Goal: Task Accomplishment & Management: Use online tool/utility

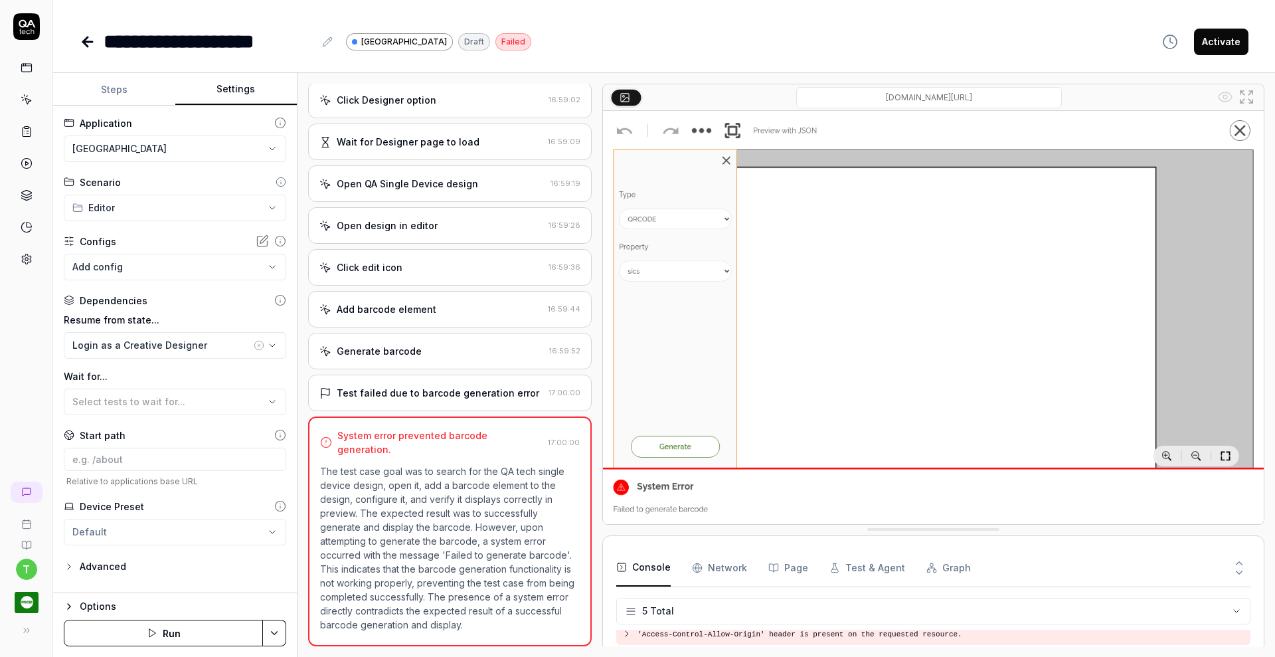
scroll to position [48, 0]
click at [428, 306] on div "Add barcode element" at bounding box center [387, 309] width 100 height 14
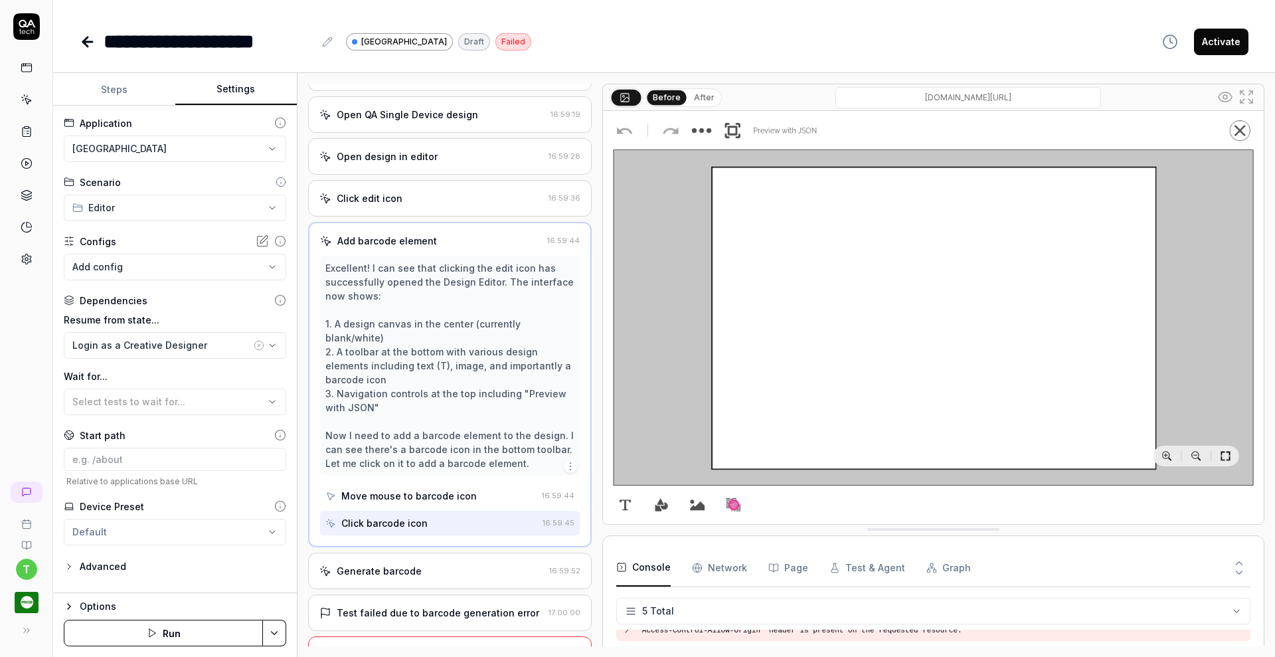
scroll to position [424, 0]
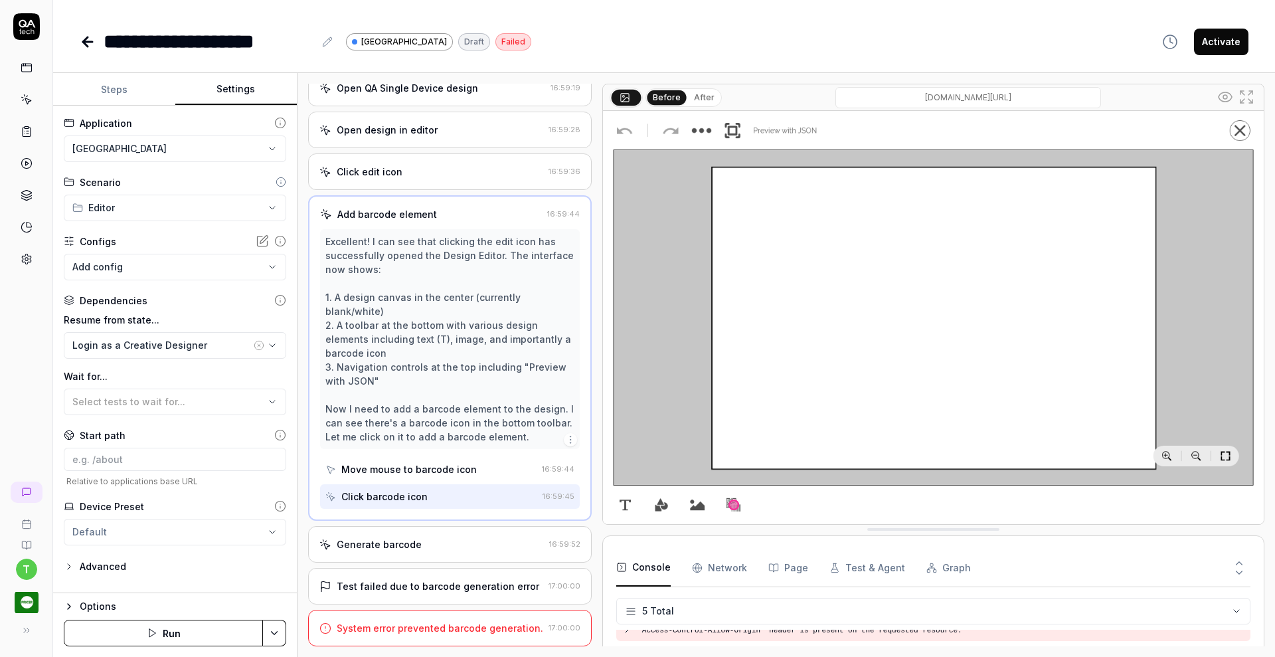
click at [470, 537] on div "Generate barcode" at bounding box center [431, 544] width 224 height 14
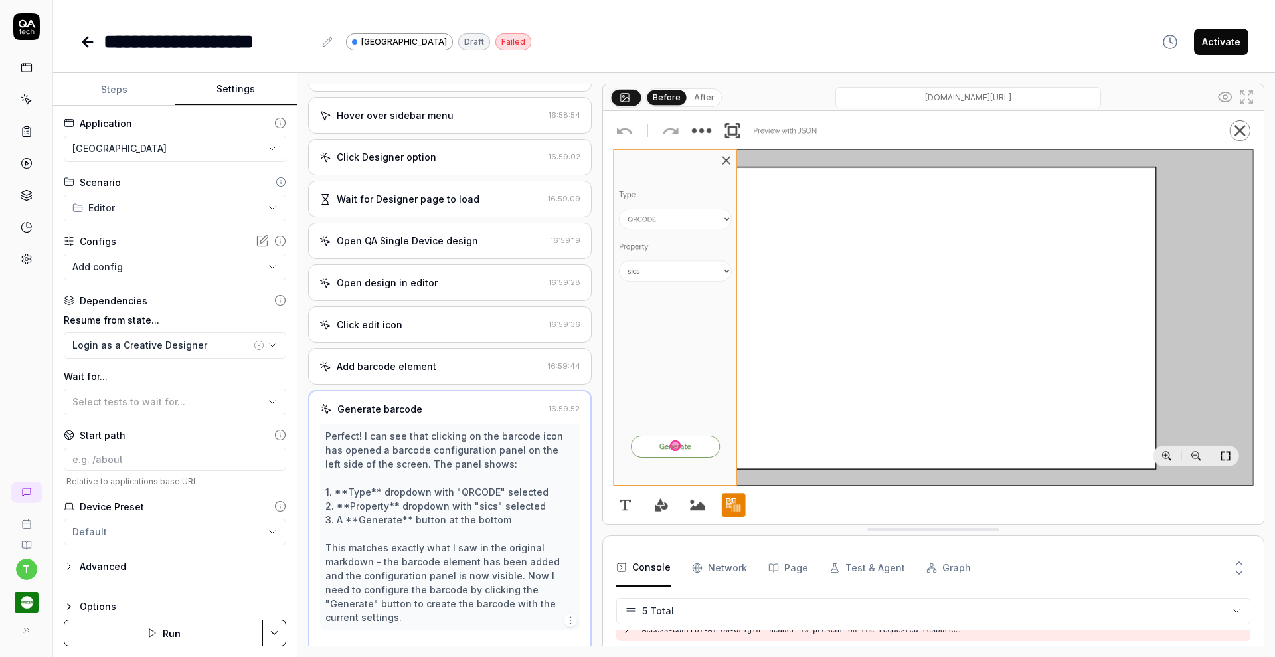
scroll to position [260, 0]
click at [126, 77] on button "Steps" at bounding box center [114, 90] width 122 height 32
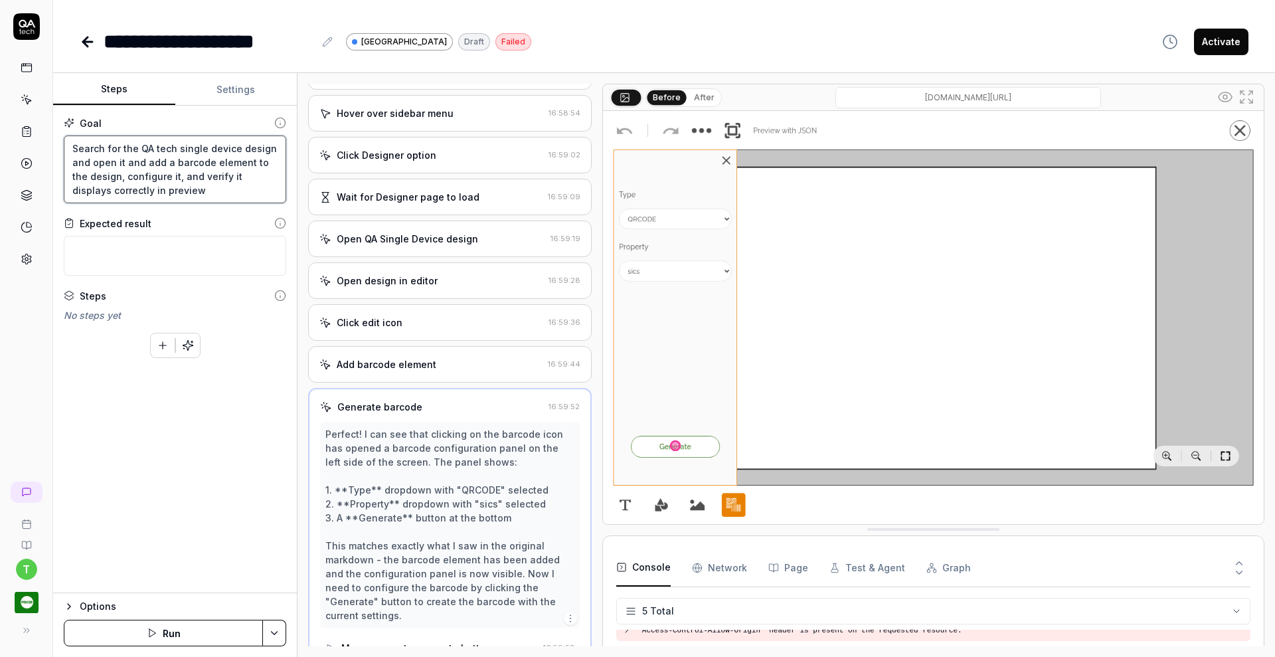
click at [246, 163] on textarea "Search for the QA tech single device design and open it and add a barcode eleme…" at bounding box center [175, 169] width 222 height 68
type textarea "*"
type textarea "Search for the QA tech single device design and open it and add a barcode eleme…"
type textarea "*"
type textarea "Search for the QA tech single device design and open it and add a barcode eleme…"
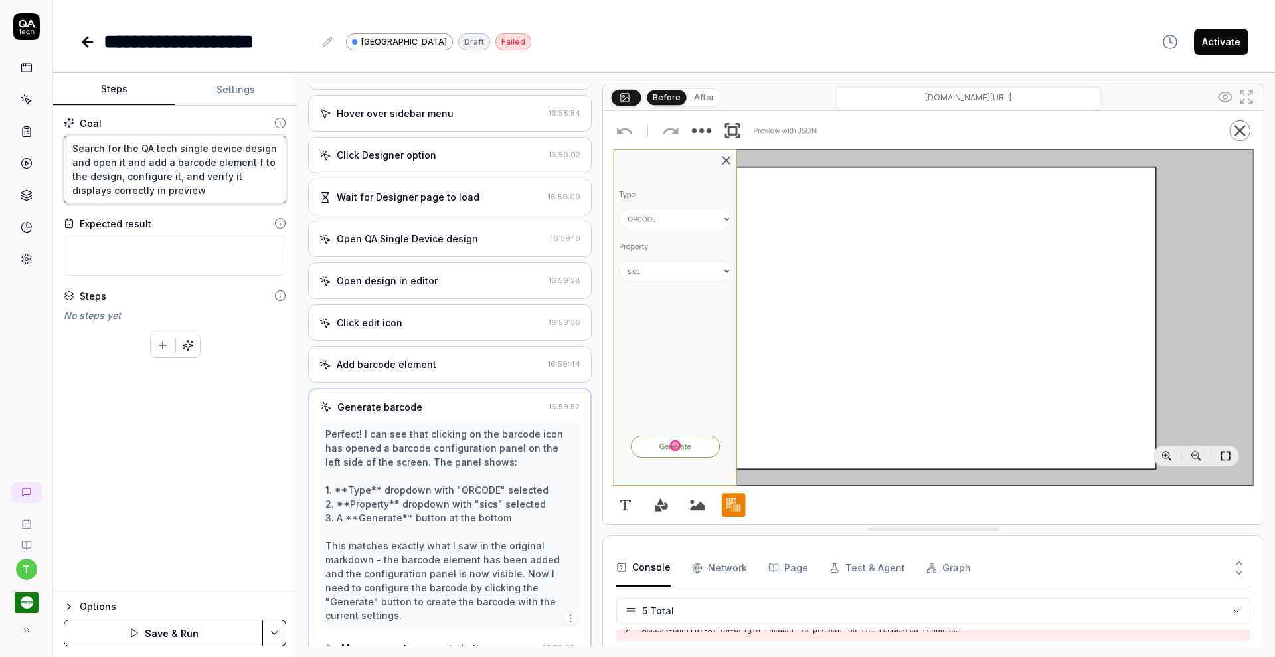
type textarea "*"
type textarea "Search for the QA tech single device design and open it and add a barcode eleme…"
type textarea "*"
type textarea "Search for the QA tech single device design and open it and add a barcode eleme…"
type textarea "*"
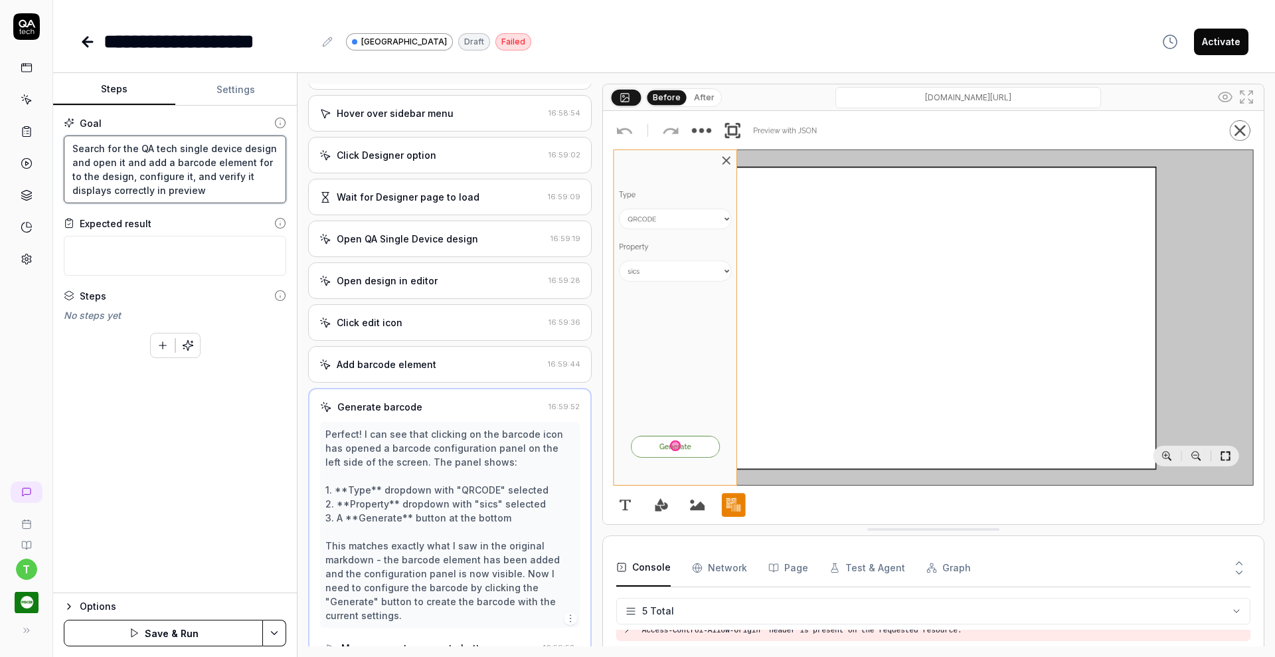
type textarea "Search for the QA tech single device design and open it and add a barcode eleme…"
type textarea "*"
type textarea "Search for the QA tech single device design and open it and add a barcode eleme…"
type textarea "*"
type textarea "Search for the QA tech single device design and open it and add a barcode eleme…"
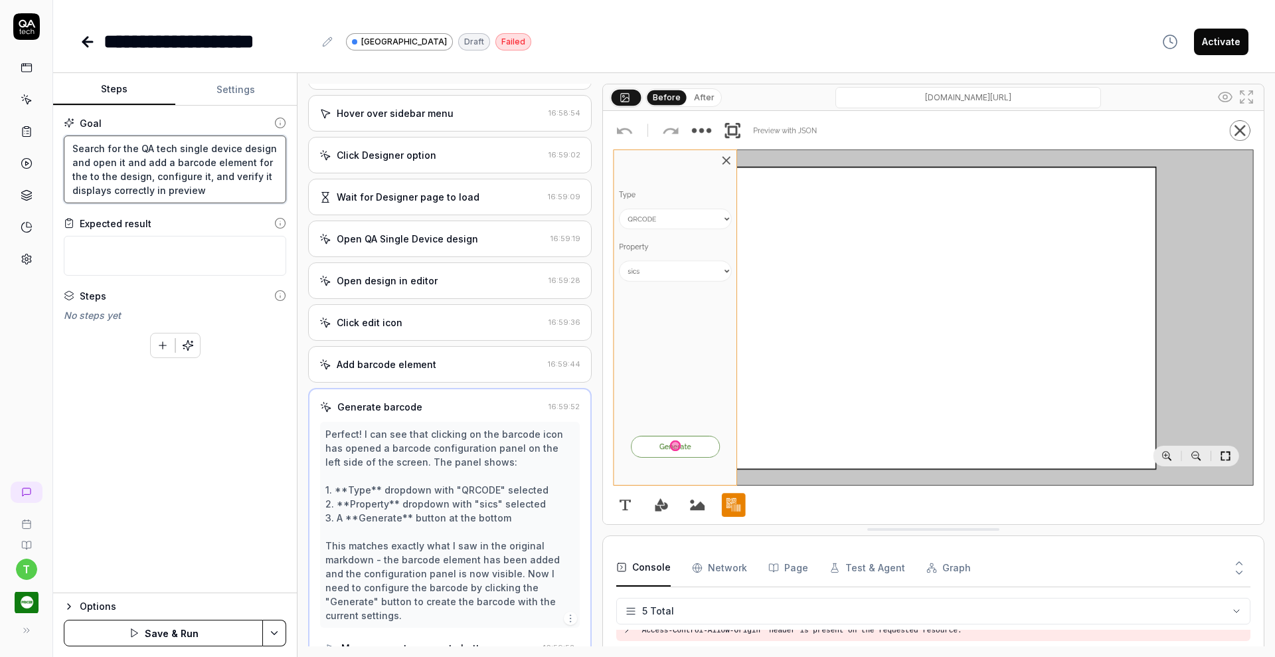
type textarea "*"
type textarea "Search for the QA tech single device design and open it and add a barcode eleme…"
type textarea "*"
type textarea "Search for the QA tech single device design and open it and add a barcode eleme…"
type textarea "*"
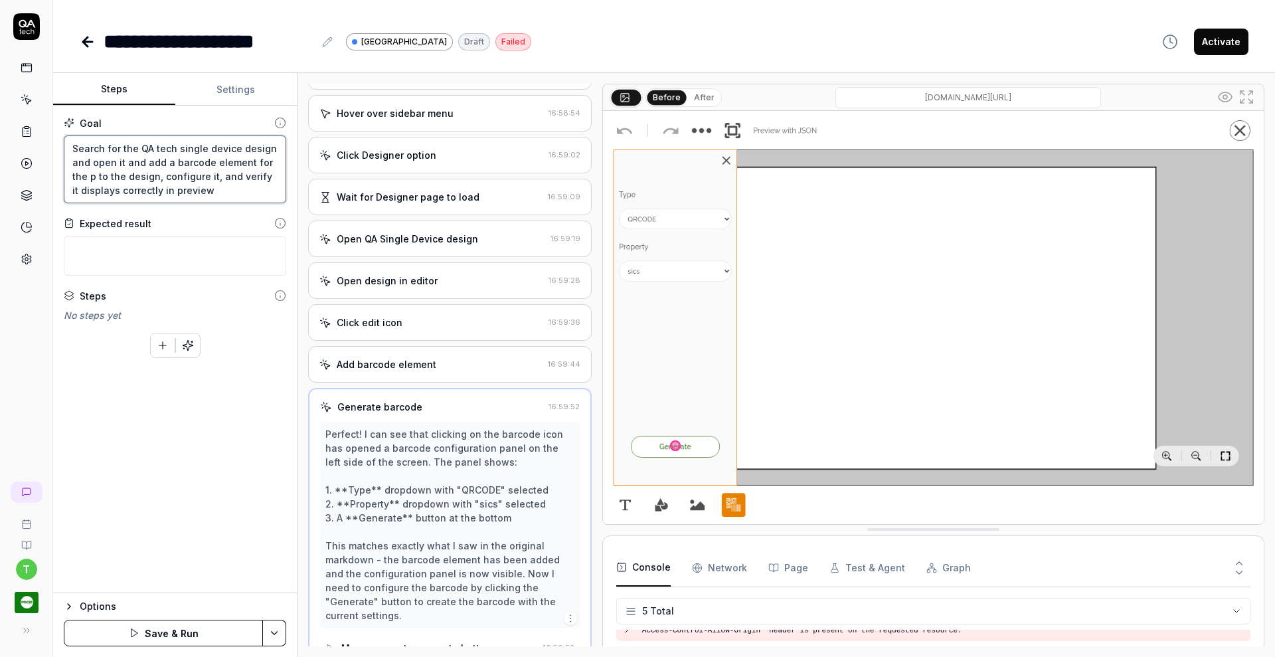
type textarea "Search for the QA tech single device design and open it and add a barcode eleme…"
type textarea "*"
type textarea "Search for the QA tech single device design and open it and add a barcode eleme…"
type textarea "*"
type textarea "Search for the QA tech single device design and open it and add a barcode eleme…"
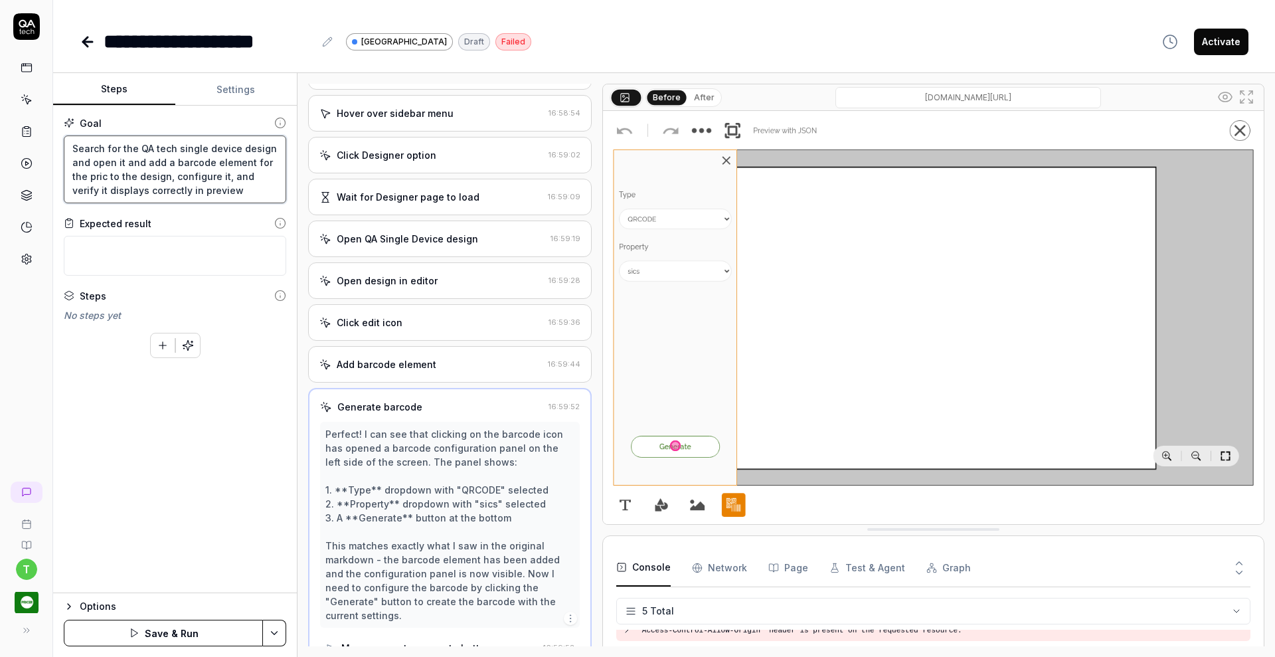
type textarea "*"
type textarea "Search for the QA tech single device design and open it and add a barcode eleme…"
type textarea "*"
type textarea "Search for the QA tech single device design and open it and add a barcode eleme…"
type textarea "*"
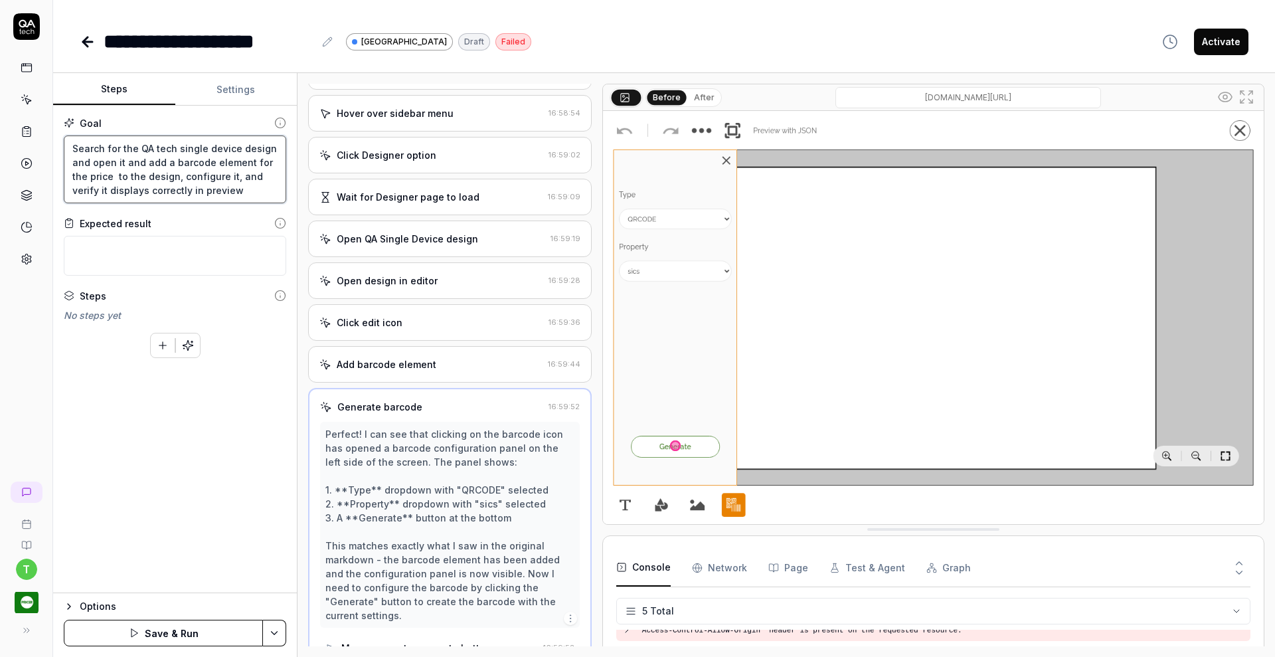
type textarea "Search for the QA tech single device design and open it and add a barcode eleme…"
type textarea "*"
type textarea "Search for the QA tech single device design and open it and add a barcode eleme…"
type textarea "*"
type textarea "Search for the QA tech single device design and open it and add a barcode eleme…"
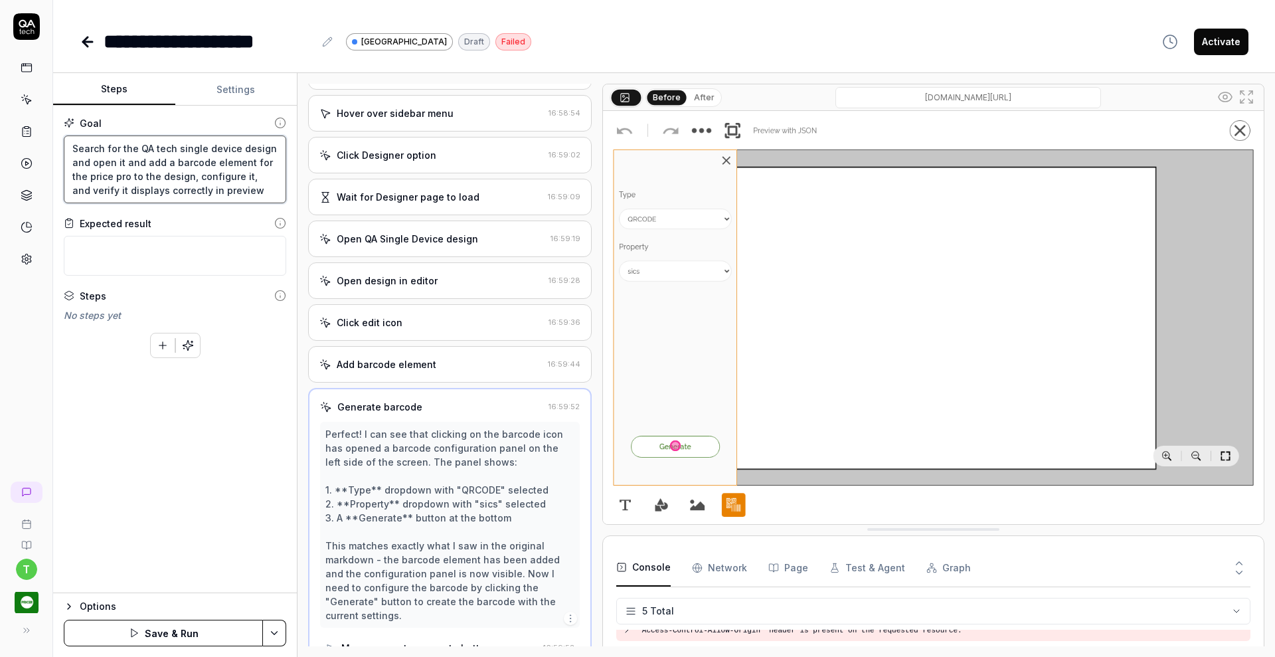
type textarea "*"
type textarea "Search for the QA tech single device design and open it and add a barcode eleme…"
type textarea "*"
type textarea "Search for the QA tech single device design and open it and add a barcode eleme…"
type textarea "*"
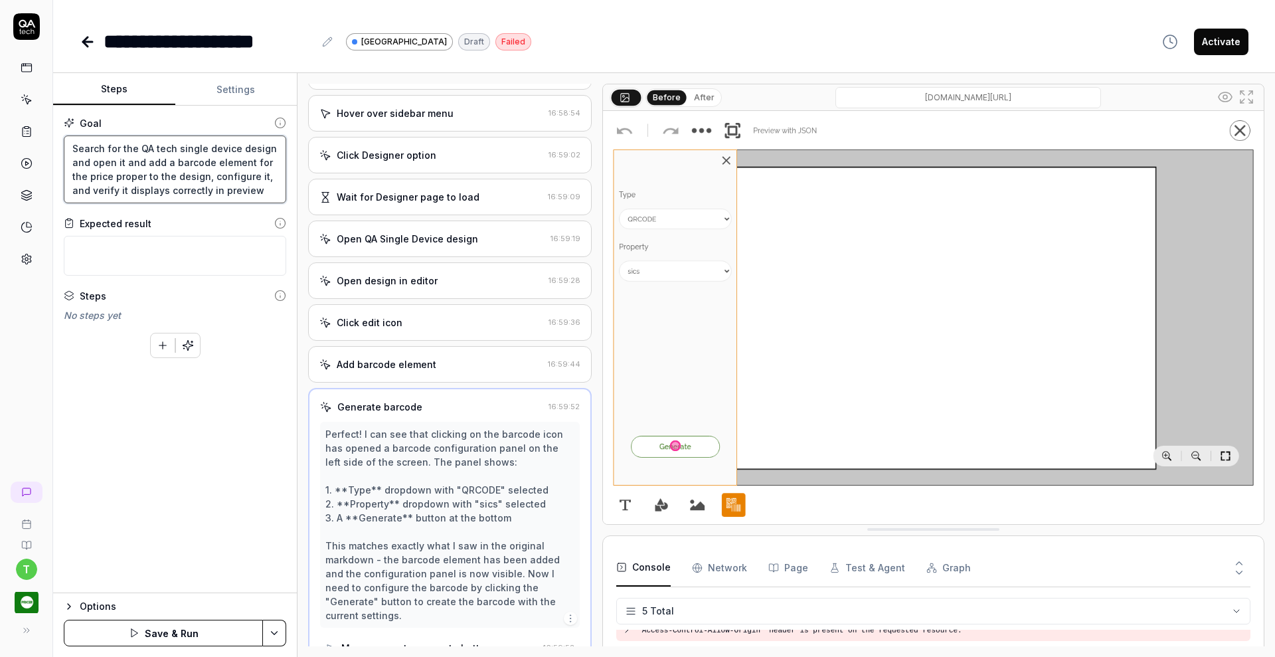
type textarea "Search for the QA tech single device design and open it and add a barcode eleme…"
type textarea "*"
type textarea "Search for the QA tech single device design and open it and add a barcode eleme…"
click at [189, 633] on button "Save & Run" at bounding box center [163, 633] width 199 height 27
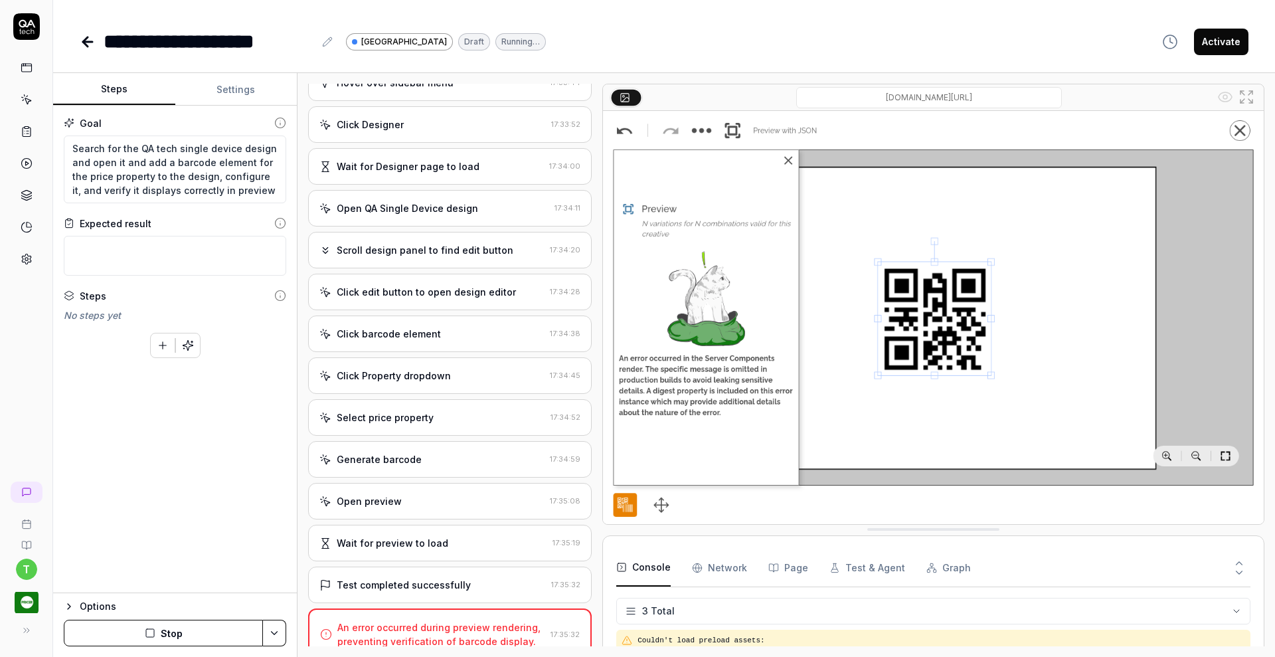
scroll to position [470, 0]
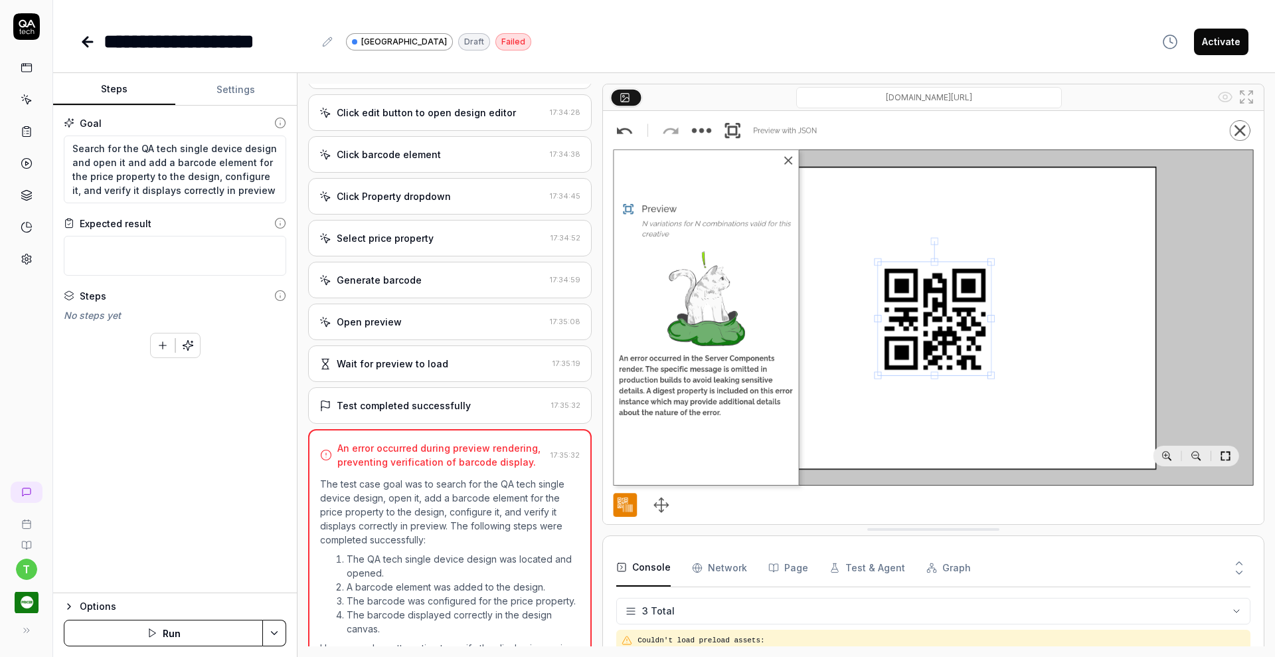
type textarea "*"
click at [464, 410] on div "Test completed successfully" at bounding box center [432, 405] width 226 height 14
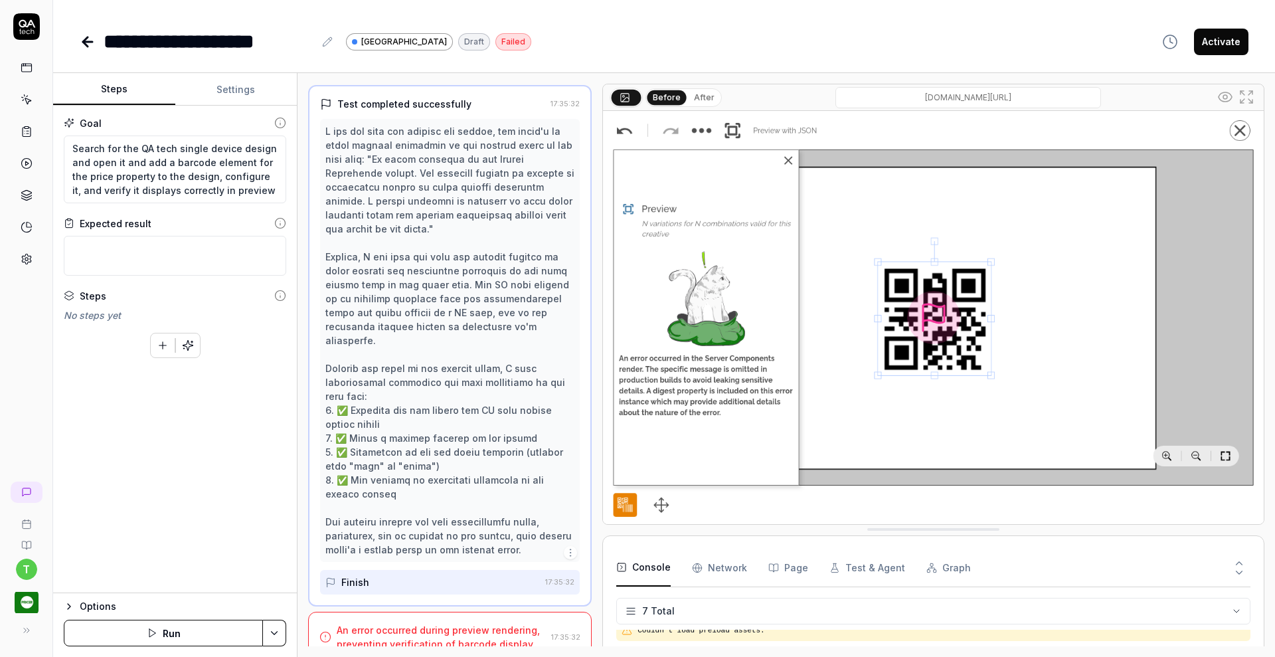
scroll to position [774, 0]
